Goal: Check status: Check status

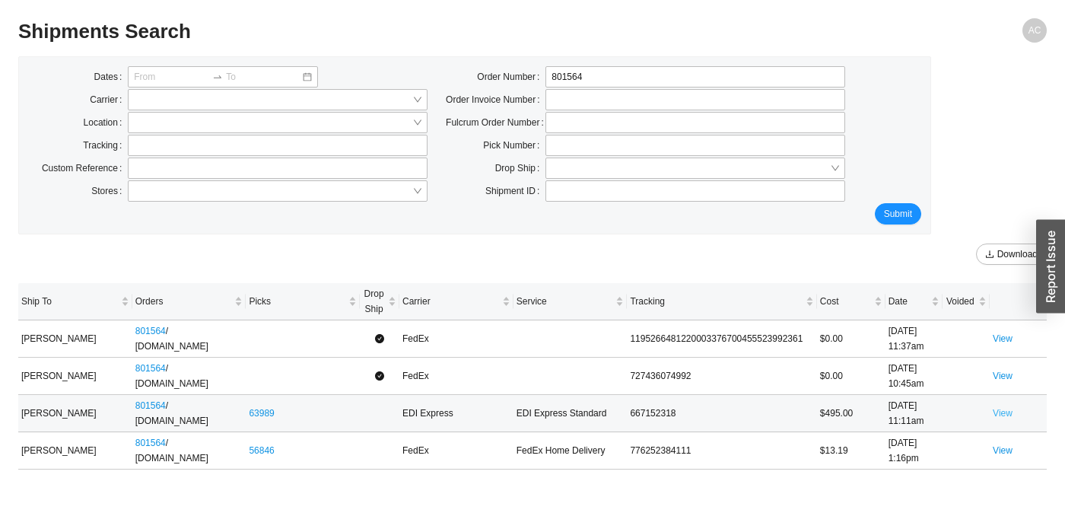
click at [1005, 415] on link "View" at bounding box center [1003, 413] width 20 height 11
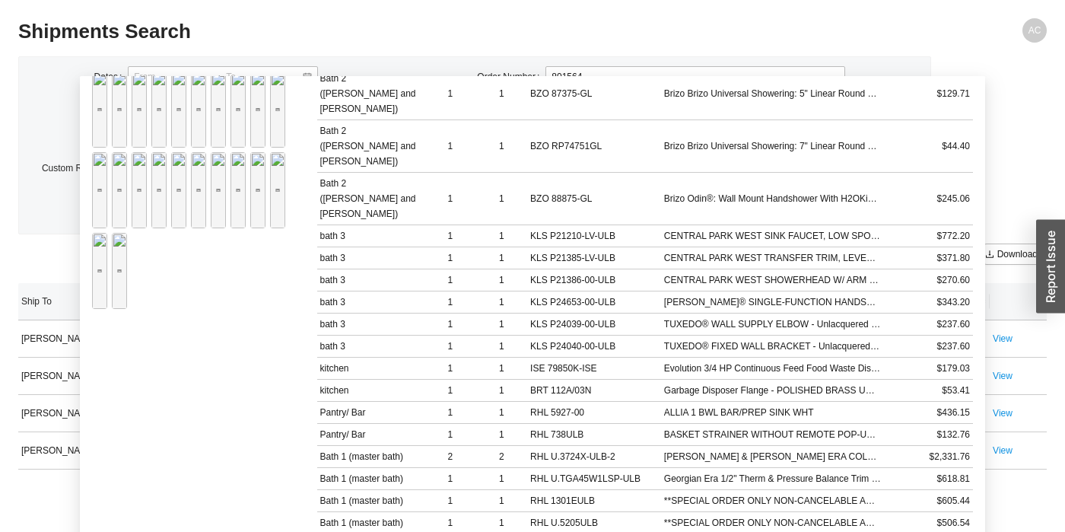
scroll to position [358, 0]
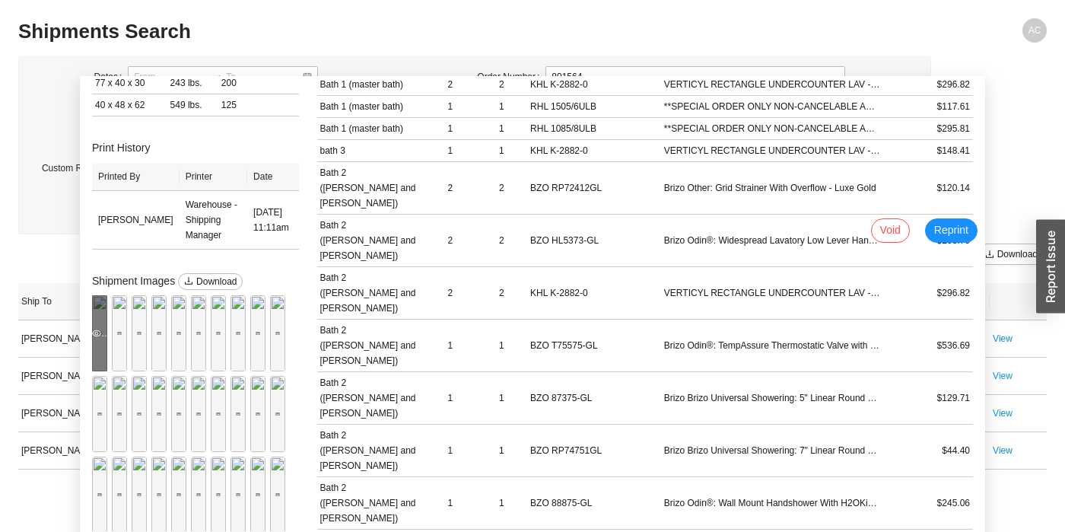
click at [94, 327] on div "Preview" at bounding box center [99, 333] width 15 height 15
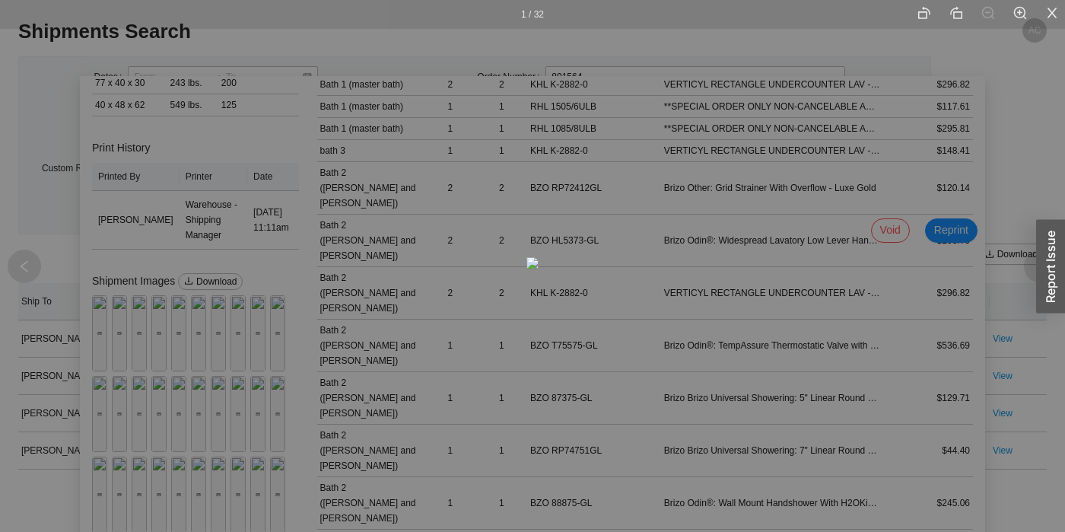
click at [1044, 7] on li at bounding box center [1052, 14] width 26 height 29
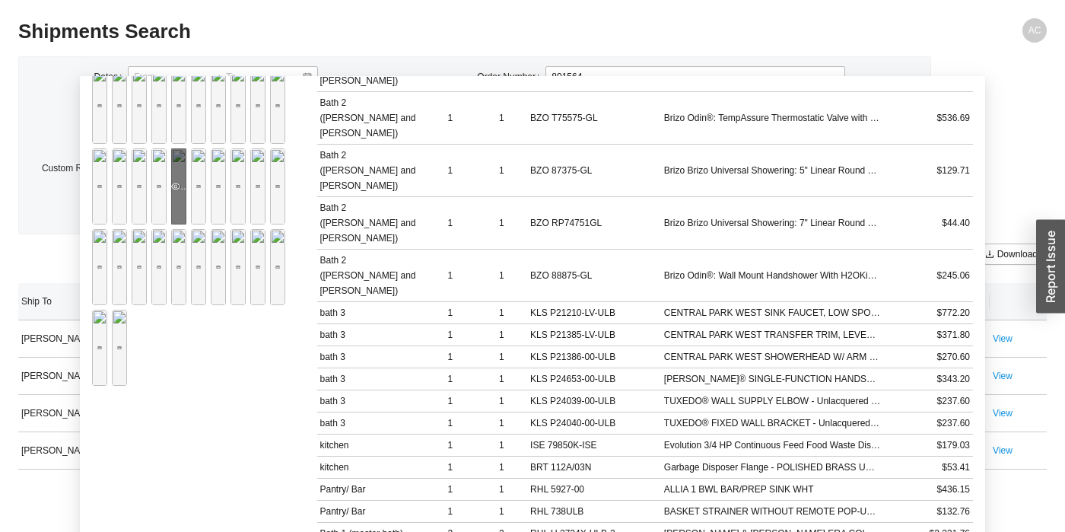
scroll to position [586, 0]
click at [250, 193] on div "Preview" at bounding box center [257, 185] width 15 height 15
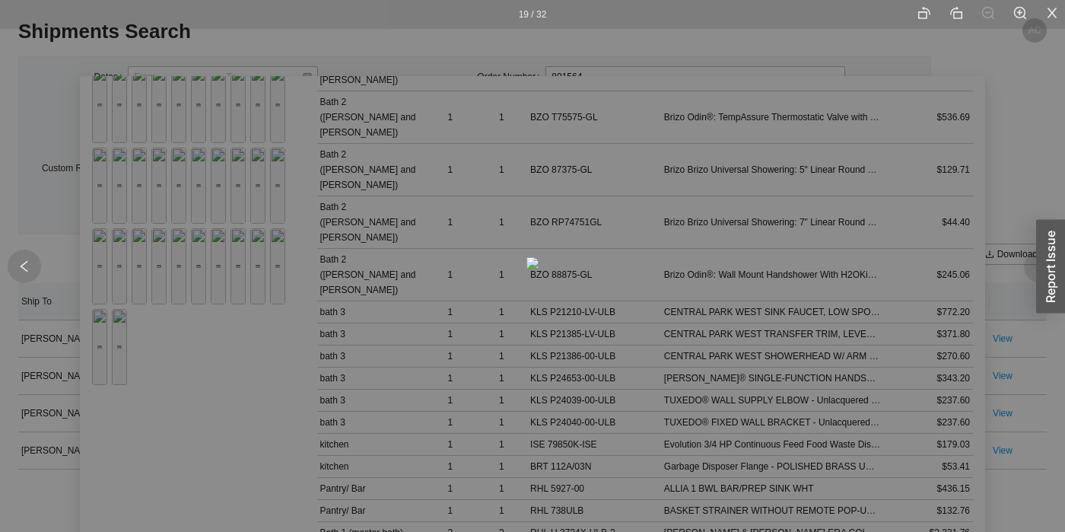
click at [257, 496] on div "19 / 32" at bounding box center [532, 266] width 1065 height 532
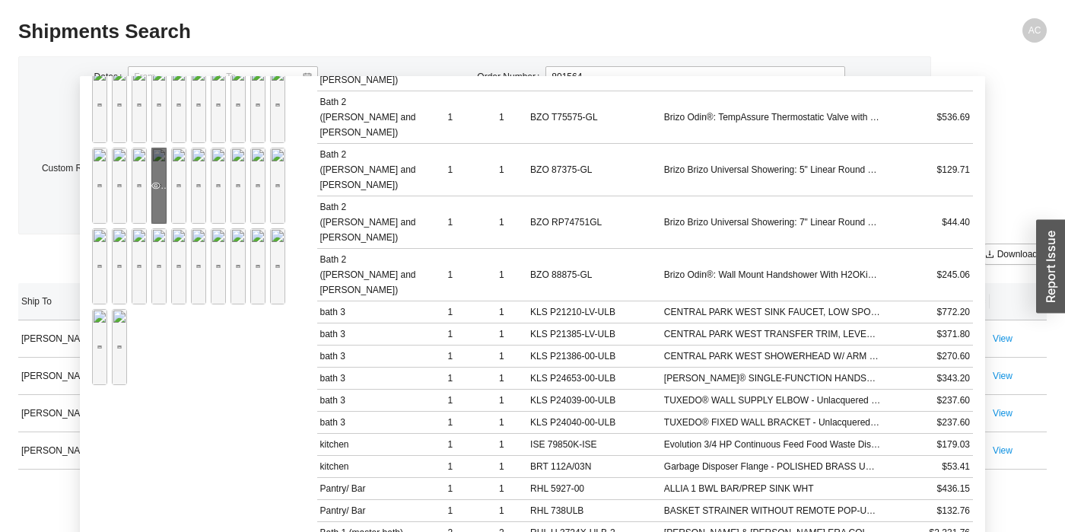
click at [151, 189] on icon "eye" at bounding box center [155, 185] width 9 height 7
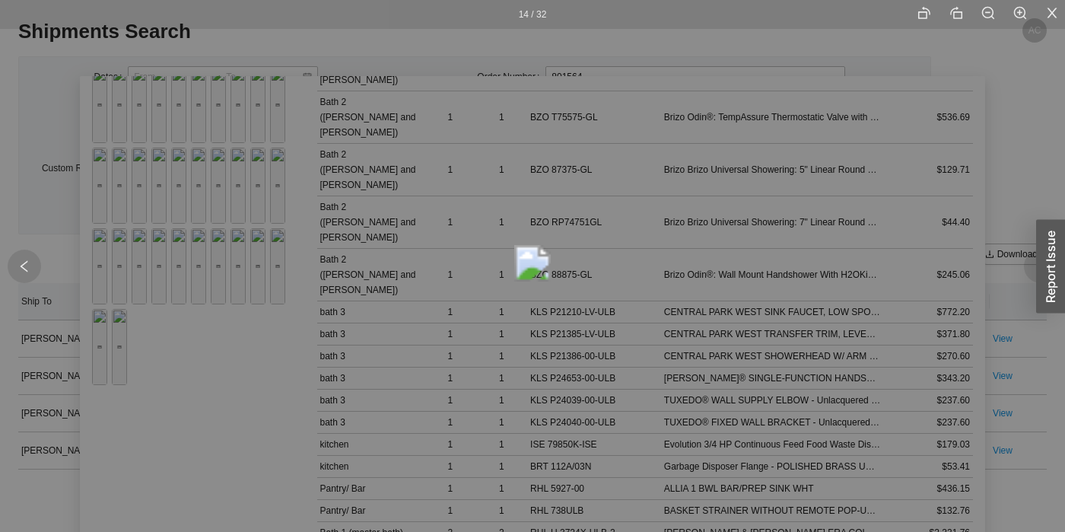
drag, startPoint x: 643, startPoint y: 56, endPoint x: 615, endPoint y: 257, distance: 202.7
click at [615, 257] on div "14 / 32" at bounding box center [532, 266] width 1065 height 532
drag, startPoint x: 557, startPoint y: 167, endPoint x: 589, endPoint y: 624, distance: 458.3
click at [589, 531] on html "Purchase Orders .warehouse_svg__a{fill:none;stroke:currentColor;stroke-linecap:…" at bounding box center [532, 266] width 1065 height 532
drag, startPoint x: 529, startPoint y: 238, endPoint x: 707, endPoint y: 862, distance: 648.6
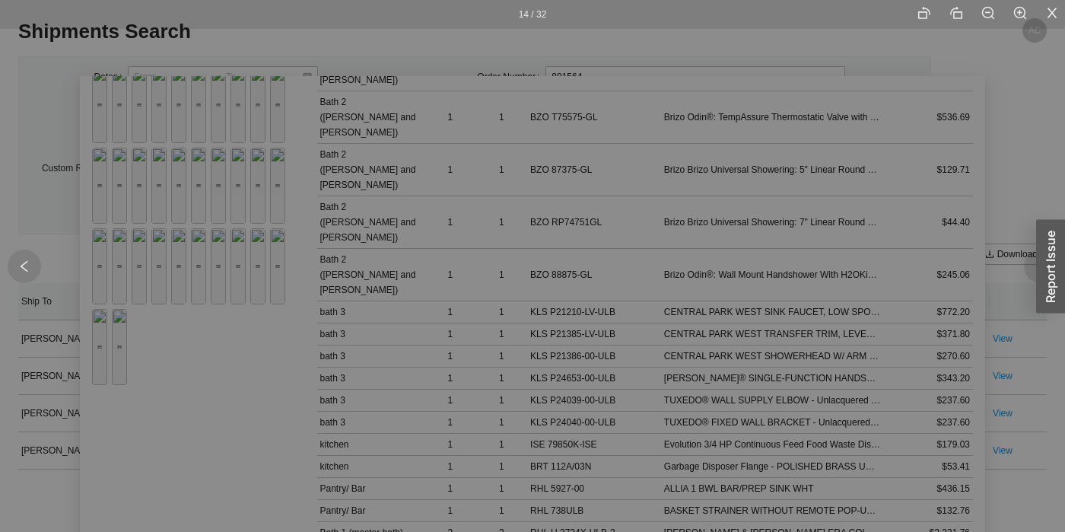
click at [707, 531] on html "Purchase Orders .warehouse_svg__a{fill:none;stroke:currentColor;stroke-linecap:…" at bounding box center [532, 266] width 1065 height 532
click at [1048, 11] on icon "close" at bounding box center [1052, 13] width 14 height 14
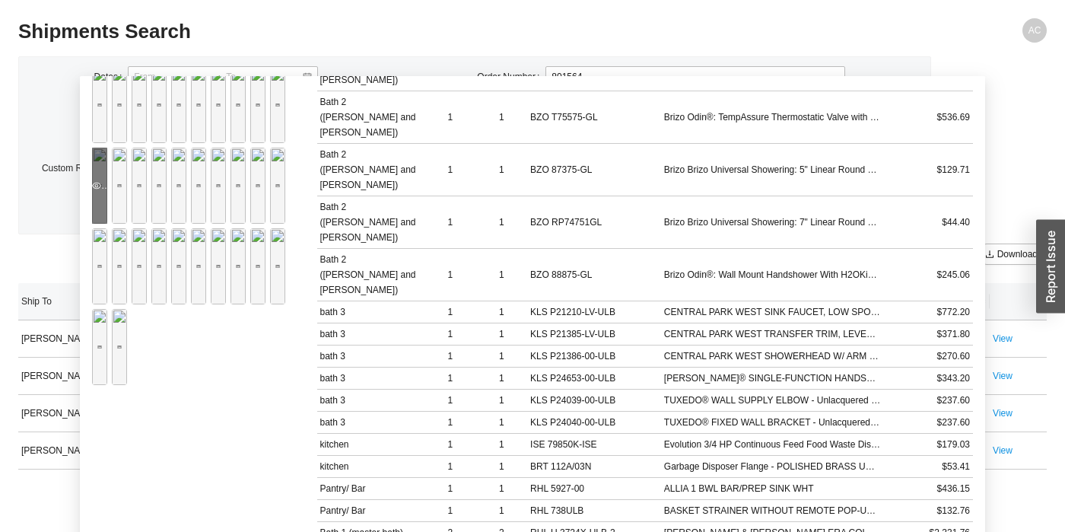
scroll to position [510, 0]
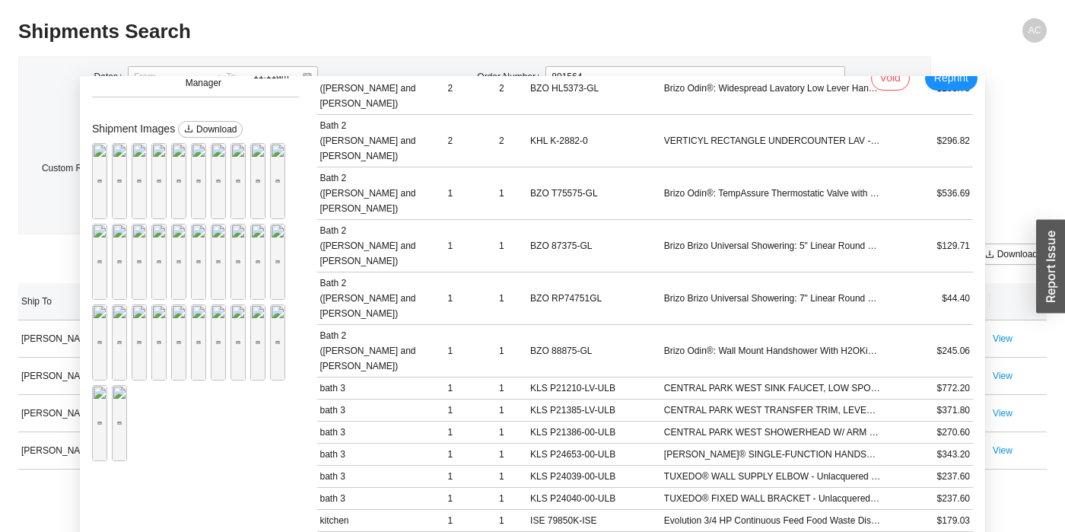
click at [147, 166] on div "Preview" at bounding box center [139, 181] width 15 height 76
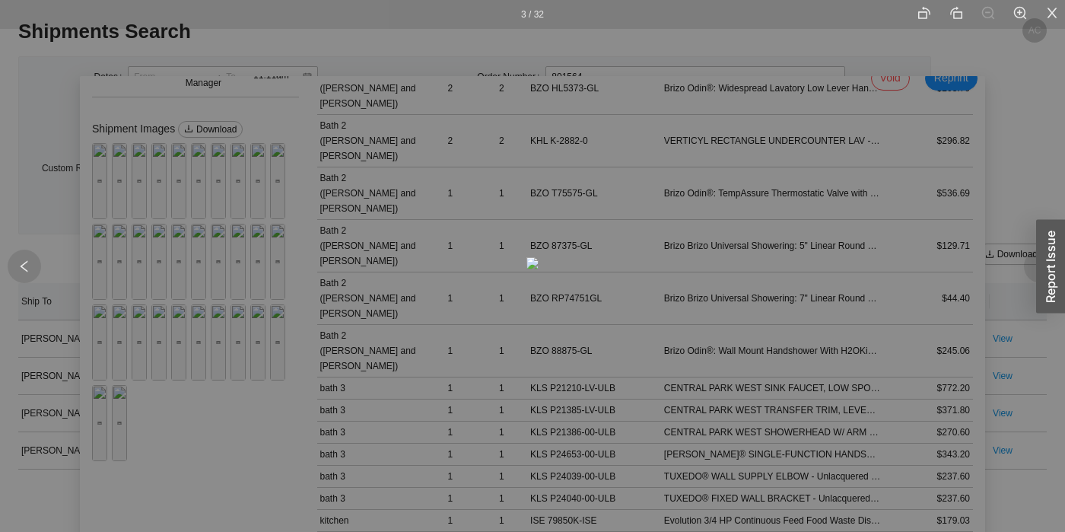
click at [109, 338] on div "3 / 32" at bounding box center [532, 266] width 1065 height 532
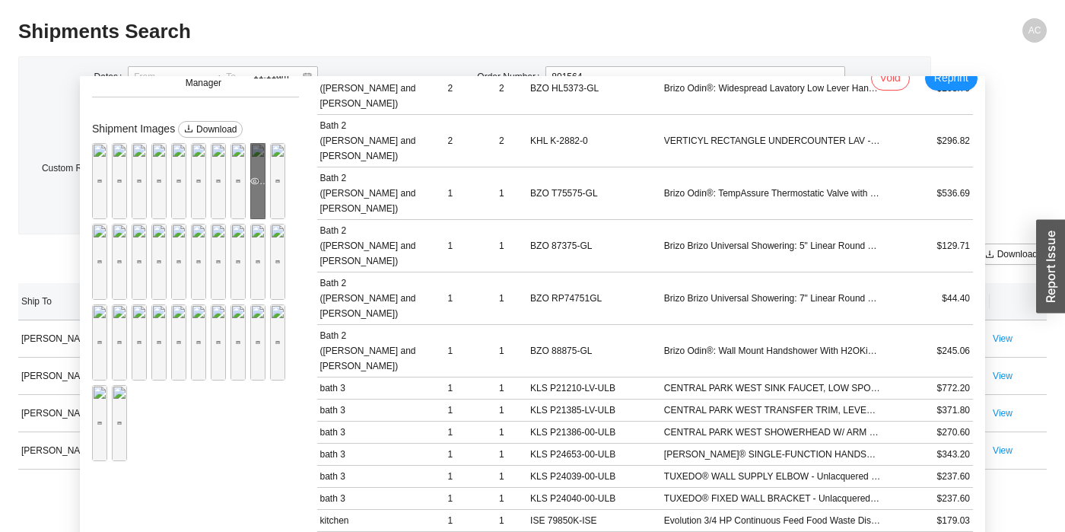
click at [250, 189] on div "Preview" at bounding box center [257, 180] width 15 height 15
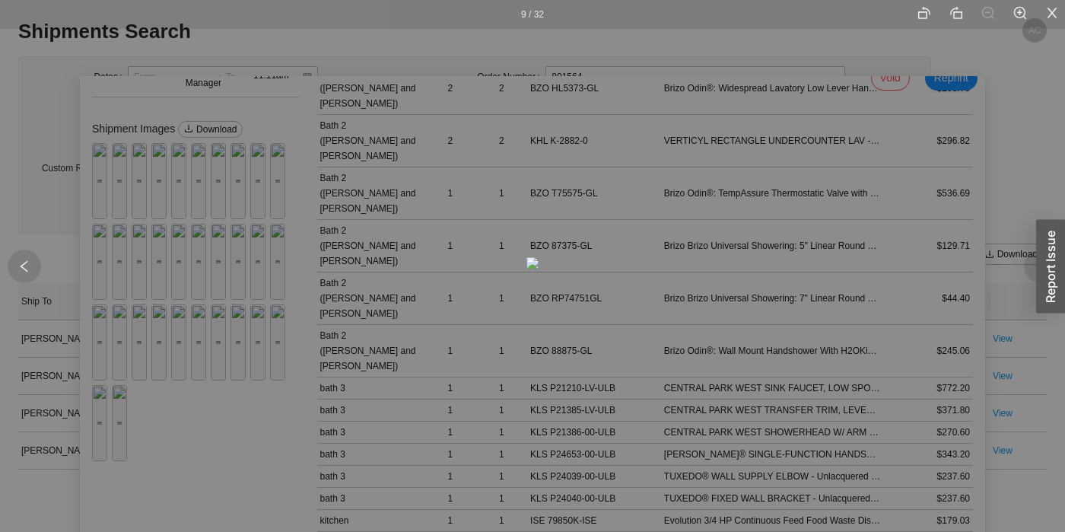
drag, startPoint x: 291, startPoint y: 405, endPoint x: 269, endPoint y: 403, distance: 22.1
click at [289, 405] on div "9 / 32" at bounding box center [532, 266] width 1065 height 532
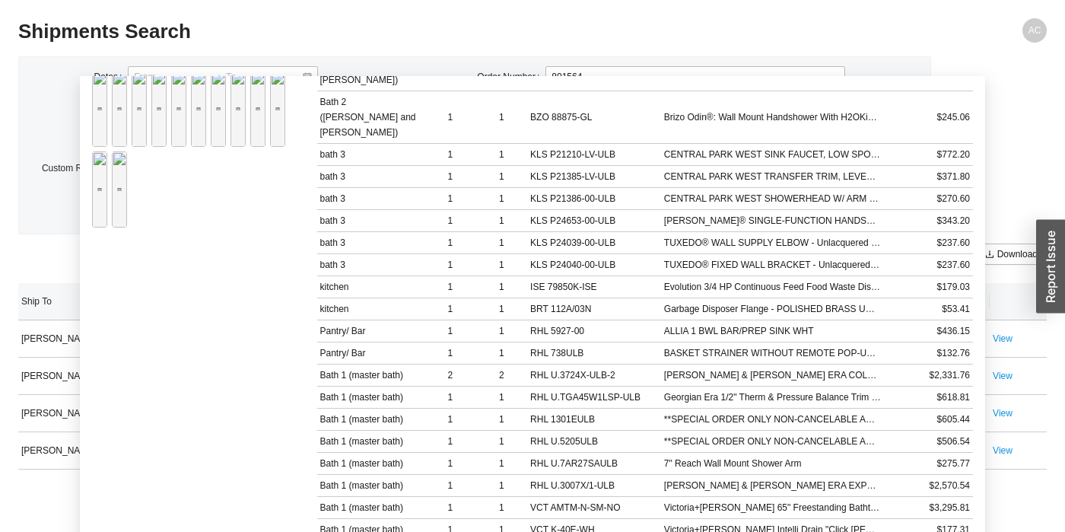
scroll to position [814, 0]
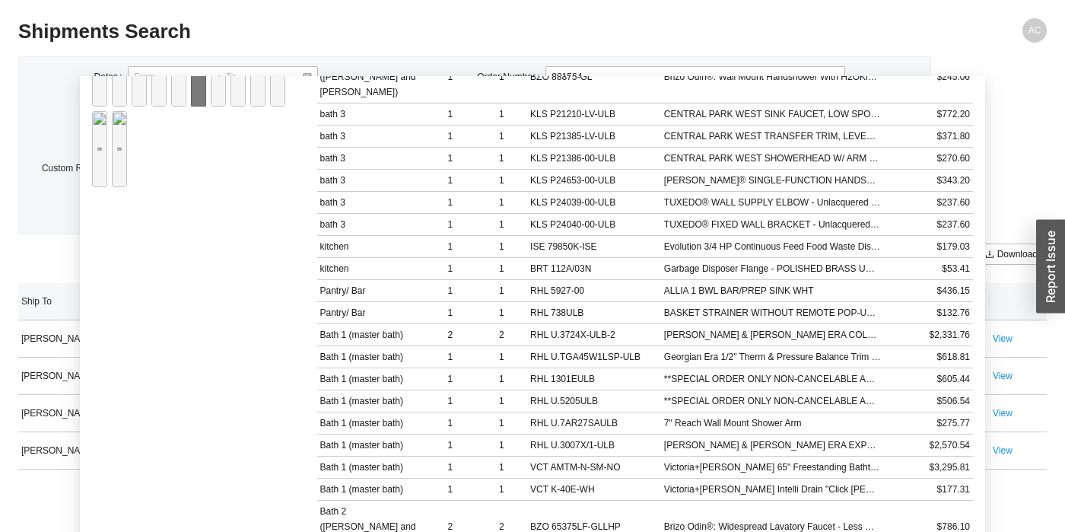
click at [191, 76] on div "Preview" at bounding box center [198, 68] width 15 height 15
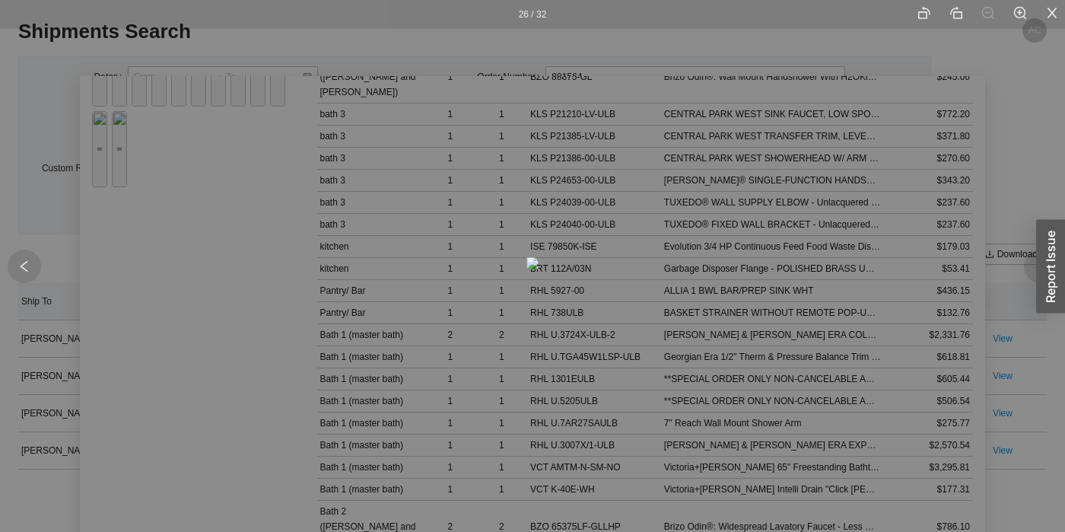
click at [1048, 5] on li at bounding box center [1052, 14] width 26 height 29
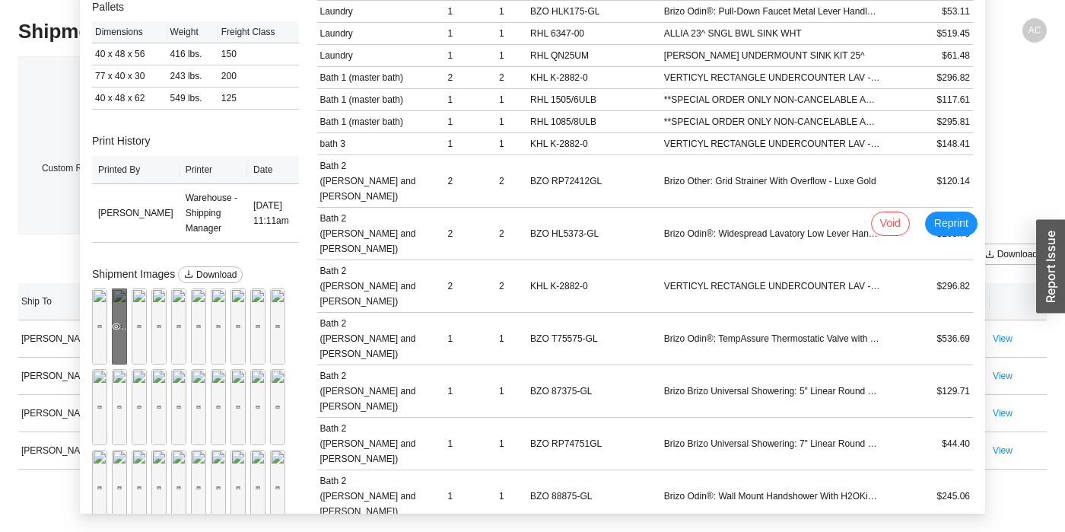
scroll to position [194, 0]
